Goal: Information Seeking & Learning: Learn about a topic

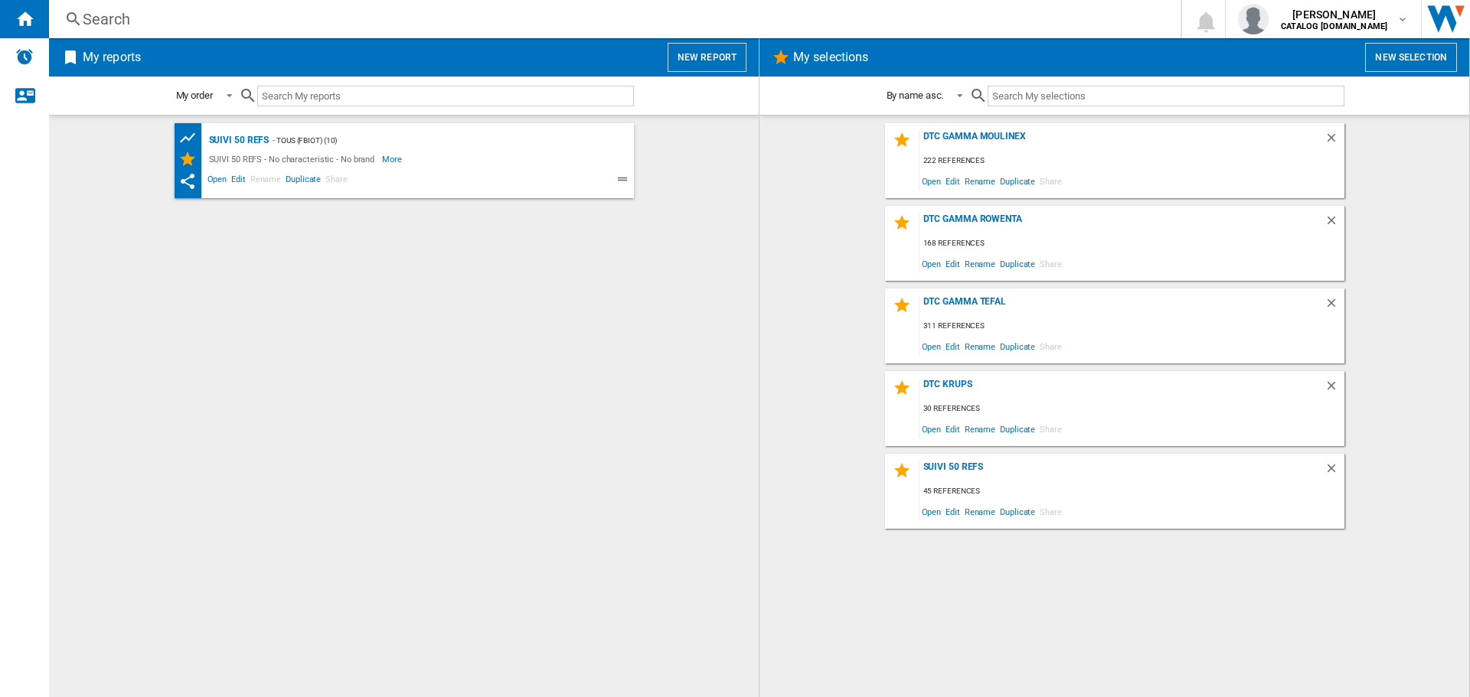
click at [102, 23] on div "Search" at bounding box center [612, 18] width 1058 height 21
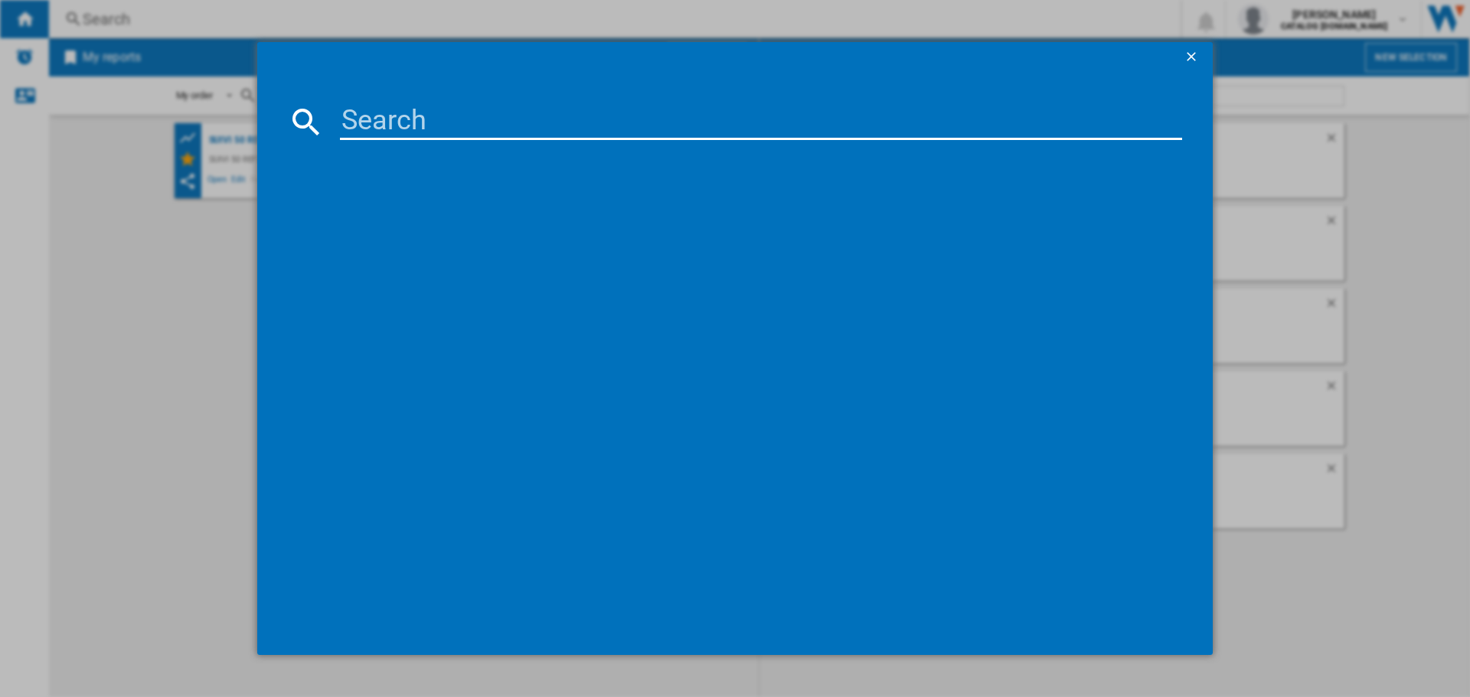
click at [398, 117] on input at bounding box center [761, 121] width 842 height 37
type input "ez905d"
click at [435, 228] on div "MOULINEX EASY FRY ET GRILL EZ905D20 NOIR INOX" at bounding box center [745, 220] width 827 height 15
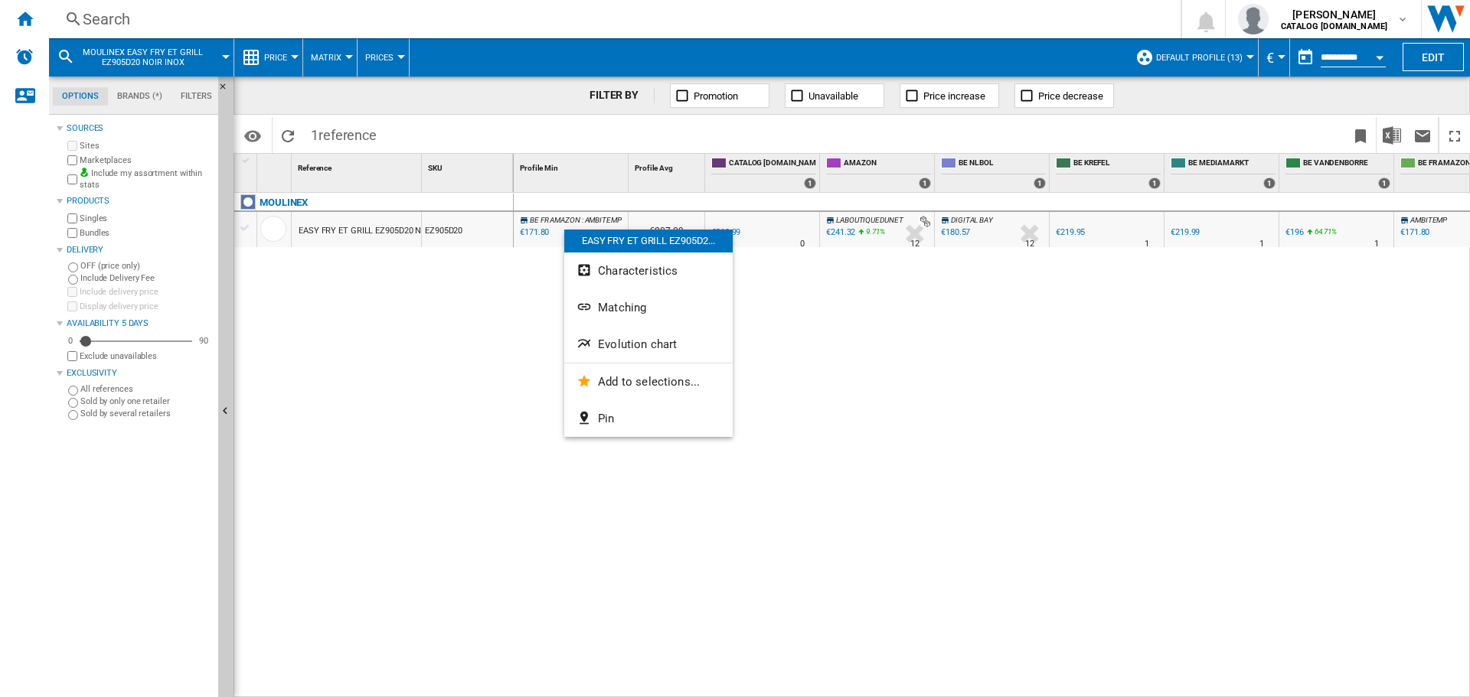
click at [1110, 358] on div at bounding box center [735, 348] width 1470 height 697
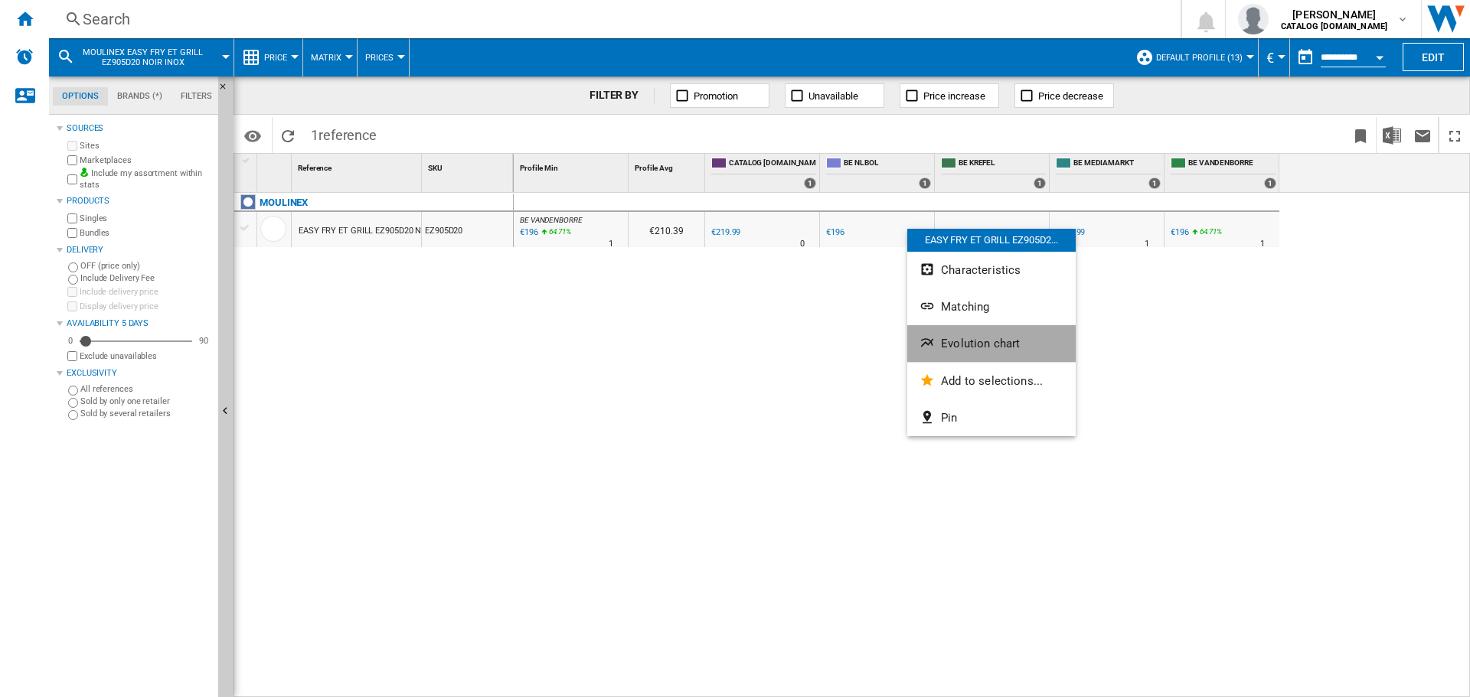
click at [956, 347] on span "Evolution chart" at bounding box center [980, 344] width 79 height 14
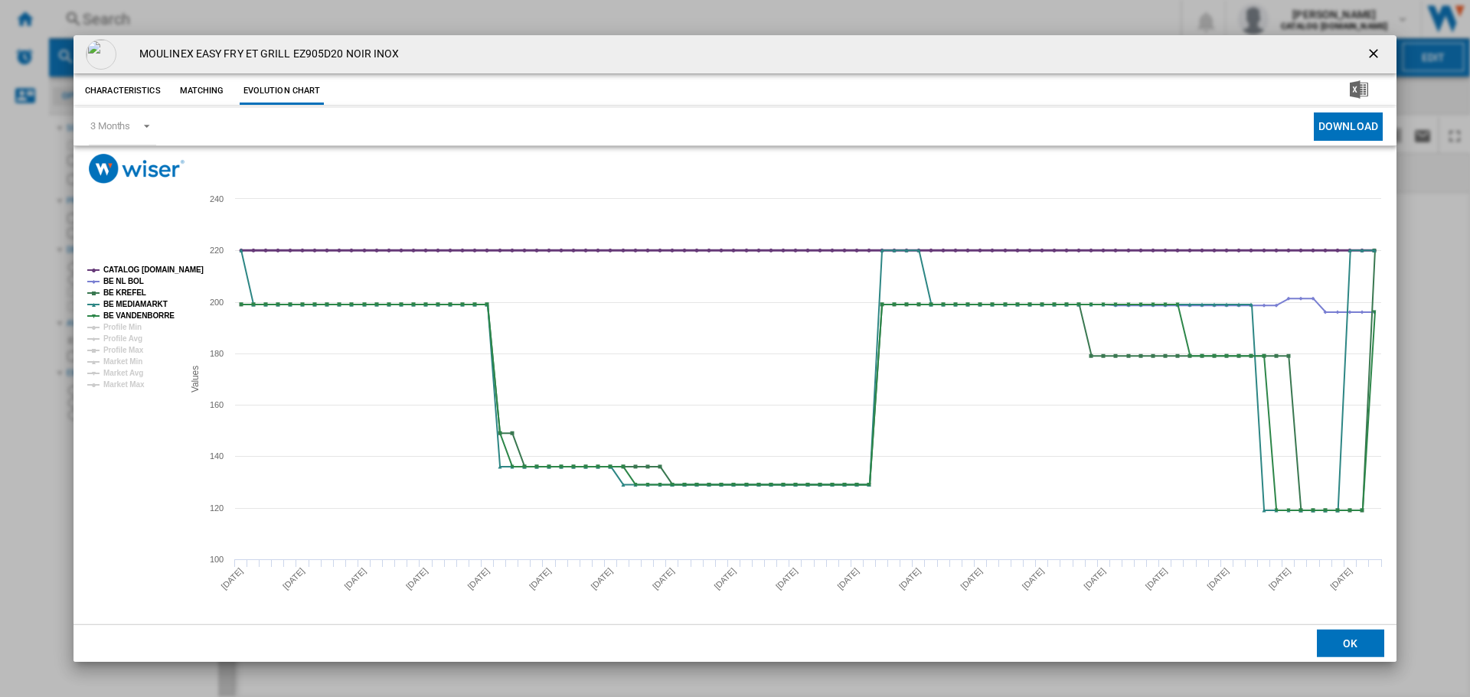
click at [155, 268] on tspan "CATALOG [DOMAIN_NAME]" at bounding box center [153, 270] width 100 height 8
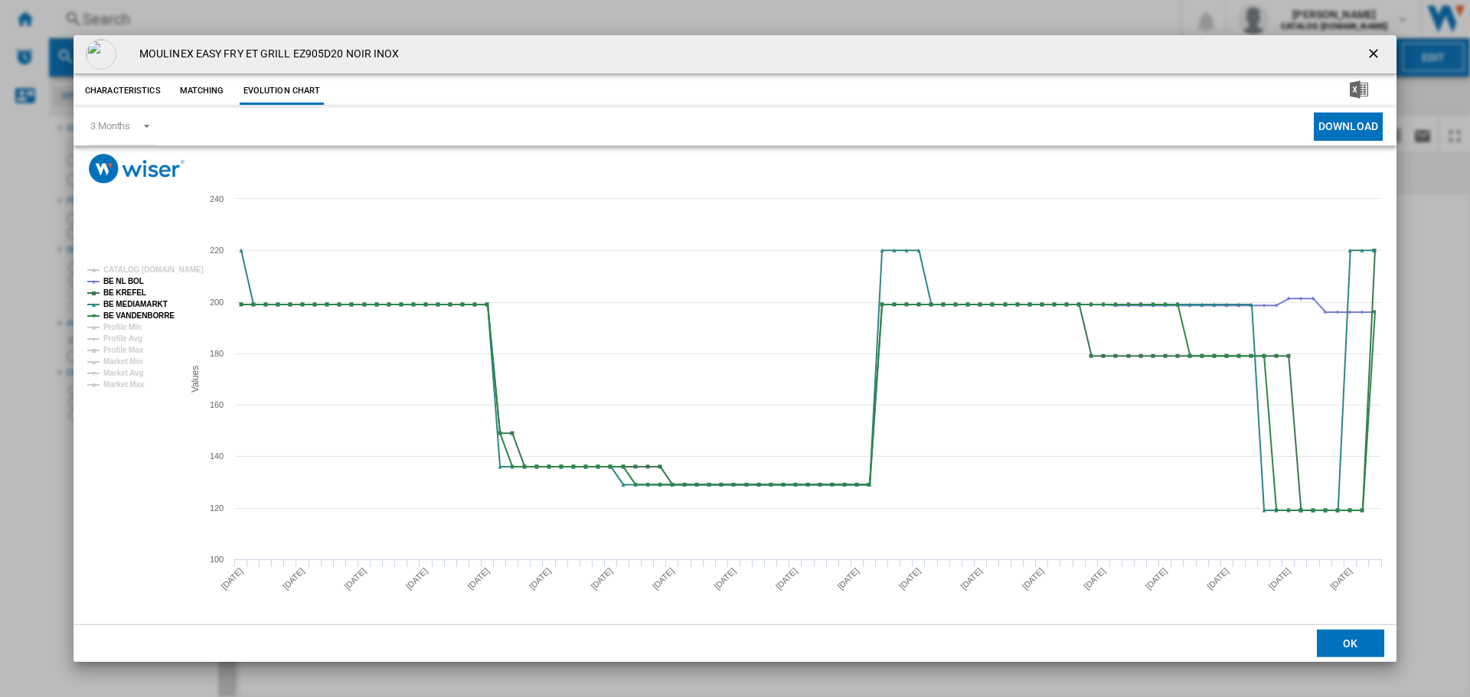
click at [1369, 51] on ng-md-icon "getI18NText('BUTTONS.CLOSE_DIALOG')" at bounding box center [1375, 55] width 18 height 18
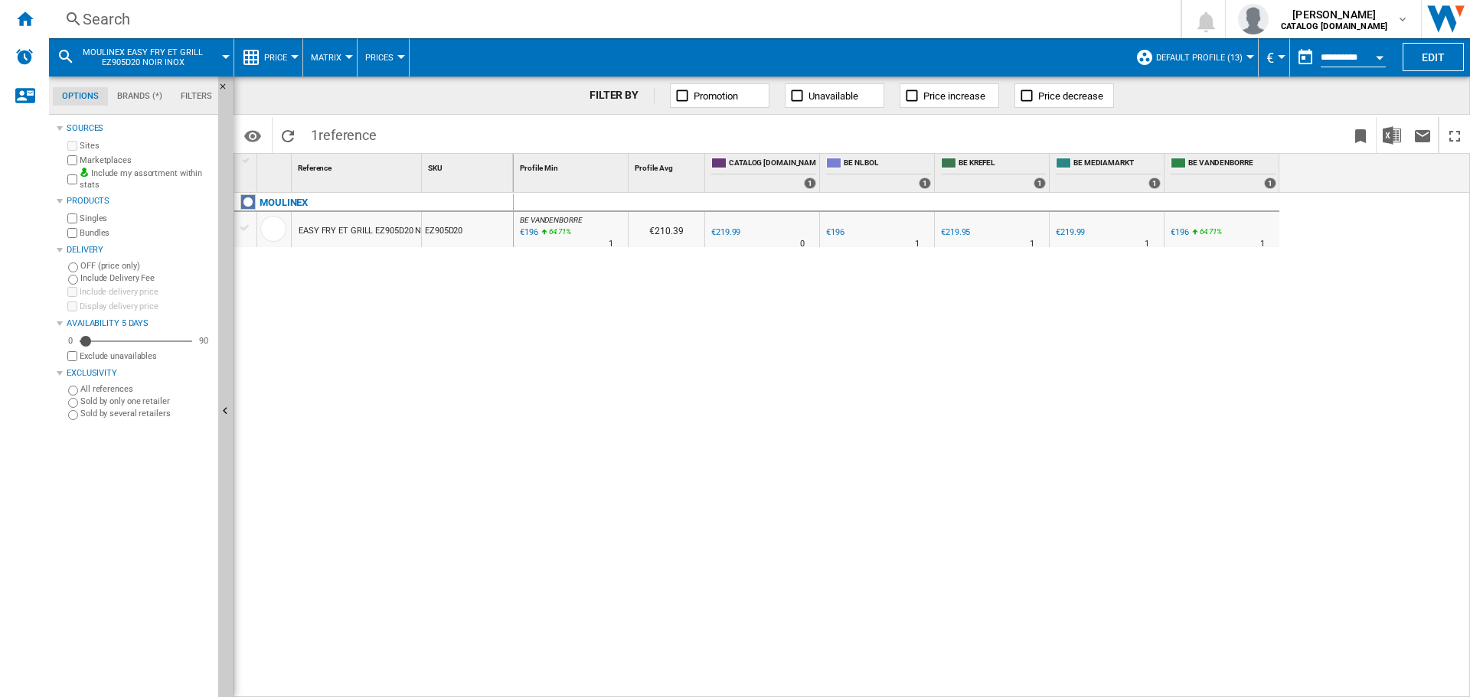
click at [588, 677] on div "BE VANDENBORRE : BE FR VANDENBORRE -10.9 % €196 64.71 % N/A 1 BE VANDENBORRE : …" at bounding box center [992, 445] width 957 height 505
click at [362, 610] on div "MOULINEX EASY FRY ET GRILL EZ905D20 NOIR INOX EZ905D20" at bounding box center [373, 441] width 279 height 497
